Goal: Transaction & Acquisition: Purchase product/service

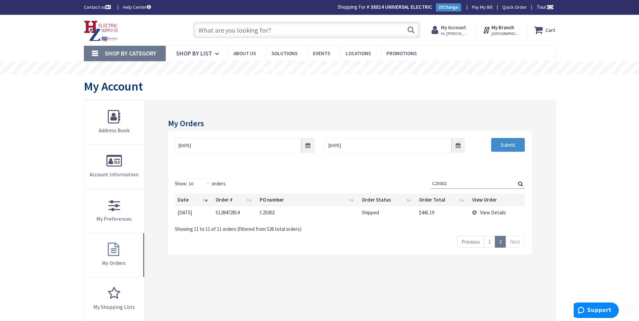
click at [286, 30] on input "text" at bounding box center [306, 30] width 227 height 17
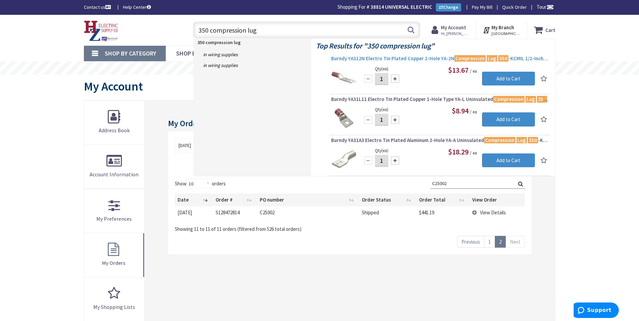
type input "350 compression lug"
click at [414, 57] on span "Burndy YA312N Electro Tin Plated Copper 2-Hole YA-2N Compression Lug 350 -KCMIL…" at bounding box center [439, 58] width 217 height 7
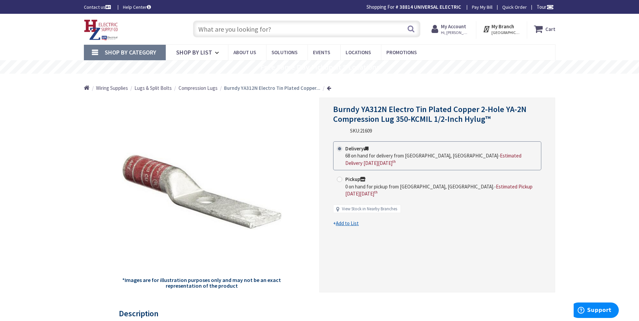
type input "[GEOGRAPHIC_DATA][STREET_ADDRESS][GEOGRAPHIC_DATA]"
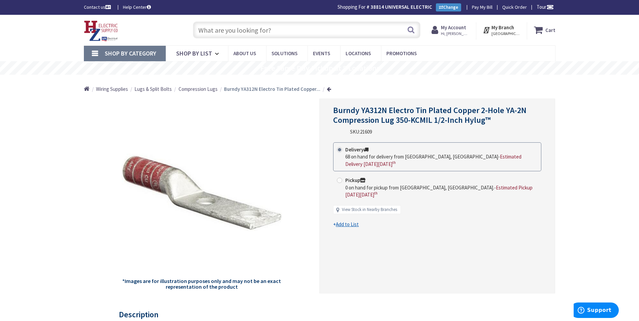
click at [246, 35] on input "text" at bounding box center [306, 30] width 227 height 17
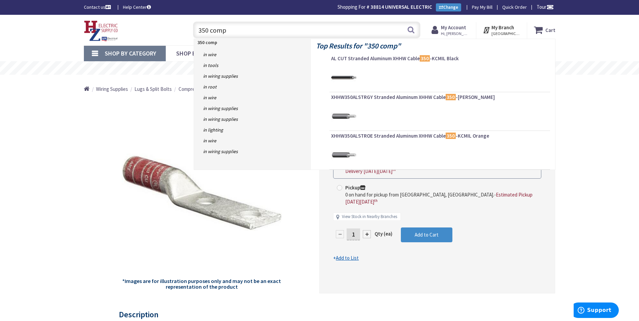
type input "350 compr"
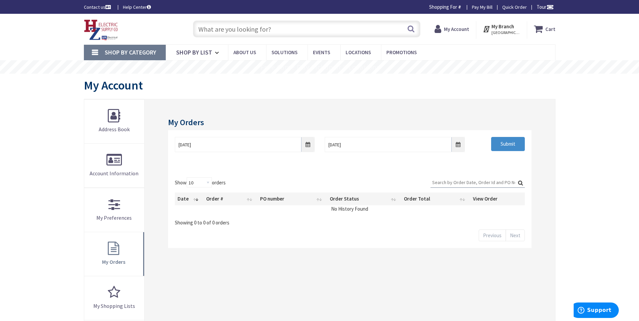
click at [246, 35] on input "text" at bounding box center [306, 29] width 227 height 17
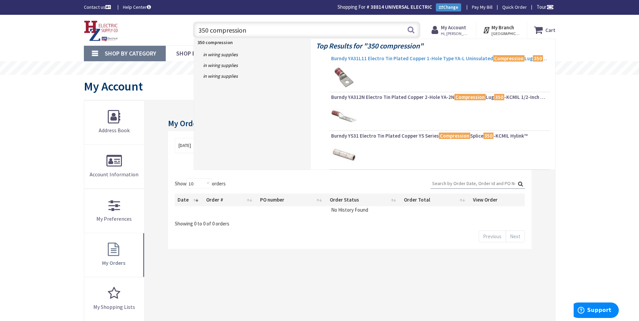
type input "350 compression"
click at [443, 57] on span "Burndy YA31L11 Electro Tin Plated Copper 1-Hole Type YA-L Uninsulated Compressi…" at bounding box center [439, 58] width 217 height 7
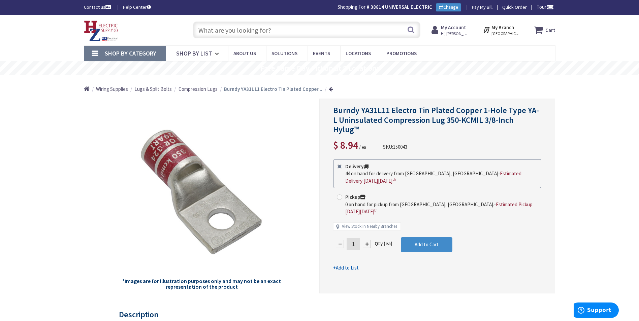
click at [250, 32] on input "text" at bounding box center [306, 30] width 227 height 17
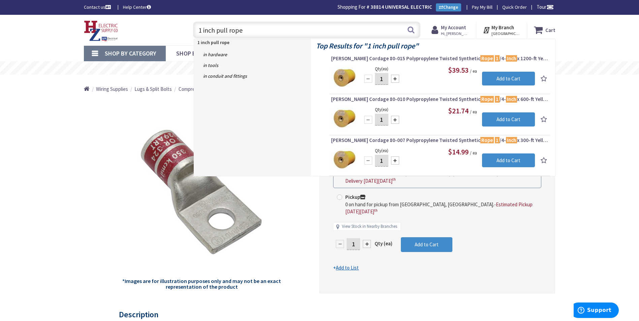
type input "1 inch pull rope"
